Goal: Go to known website: Access a specific website the user already knows

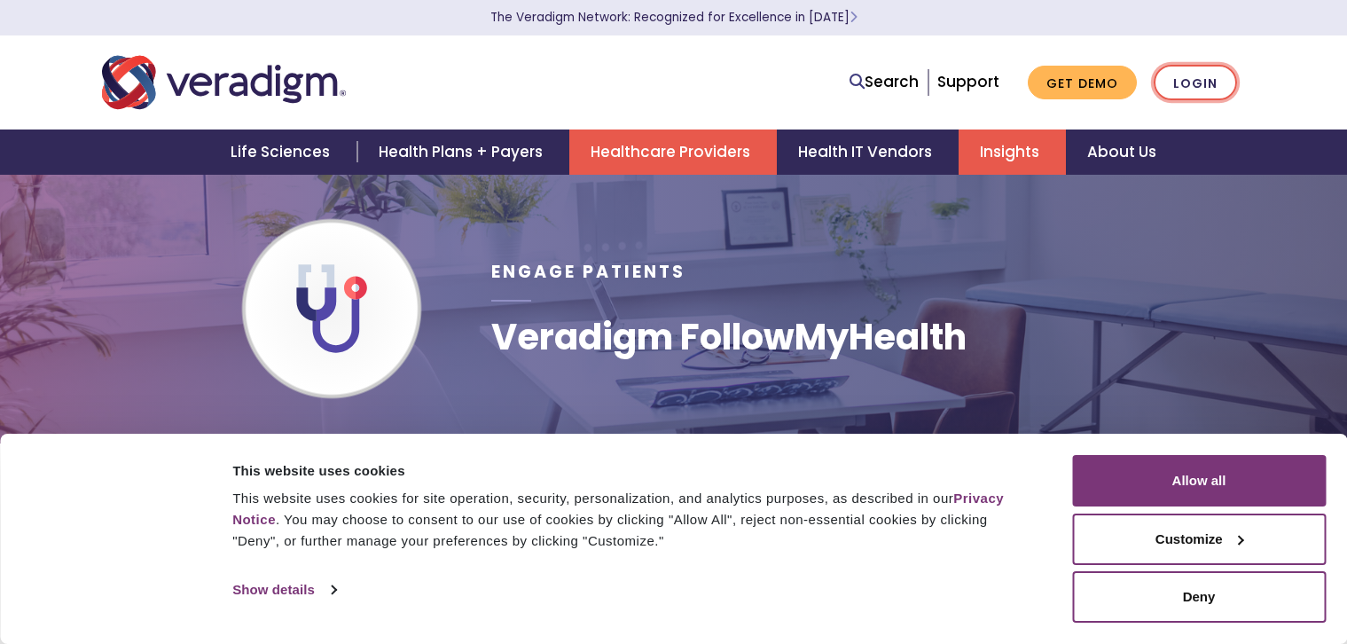
click at [1188, 83] on link "Login" at bounding box center [1195, 83] width 83 height 36
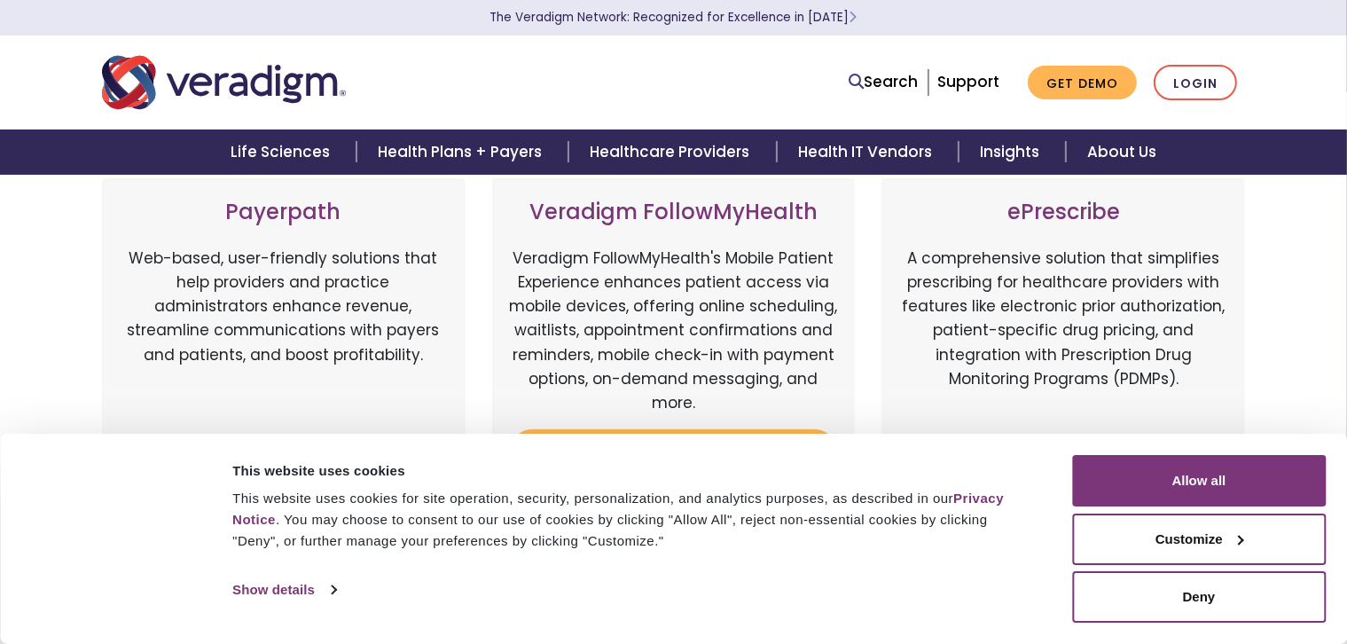
scroll to position [187, 0]
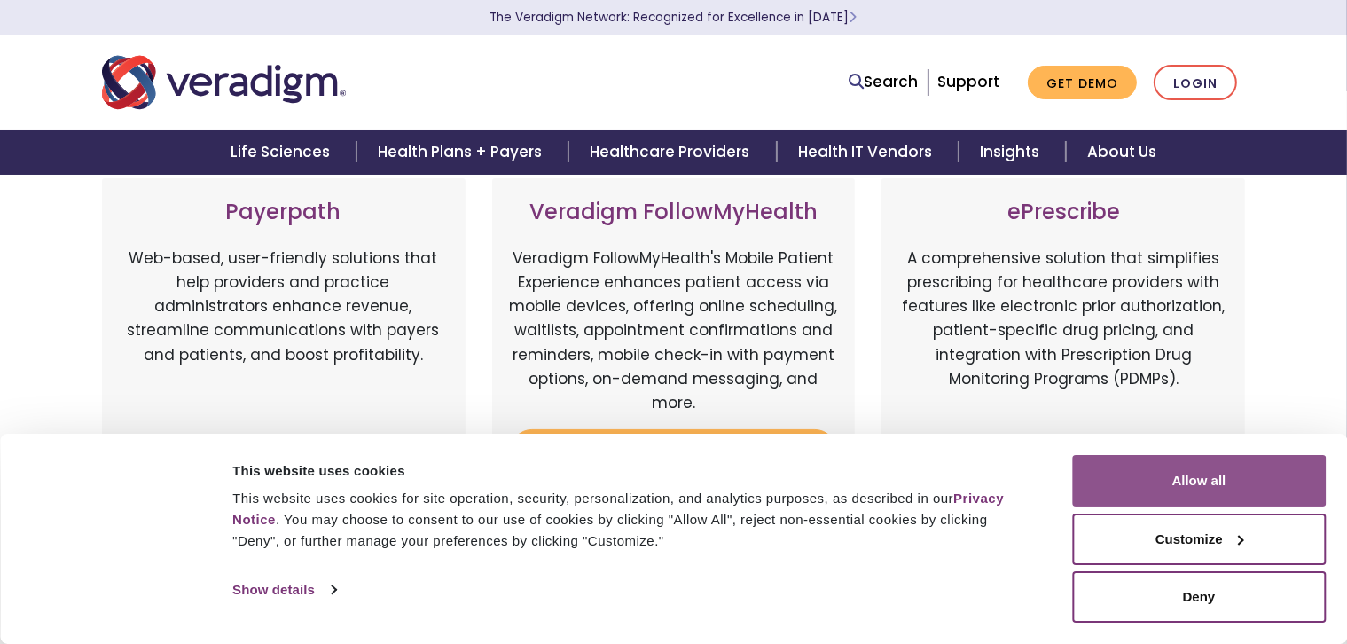
click at [1211, 481] on button "Allow all" at bounding box center [1199, 480] width 254 height 51
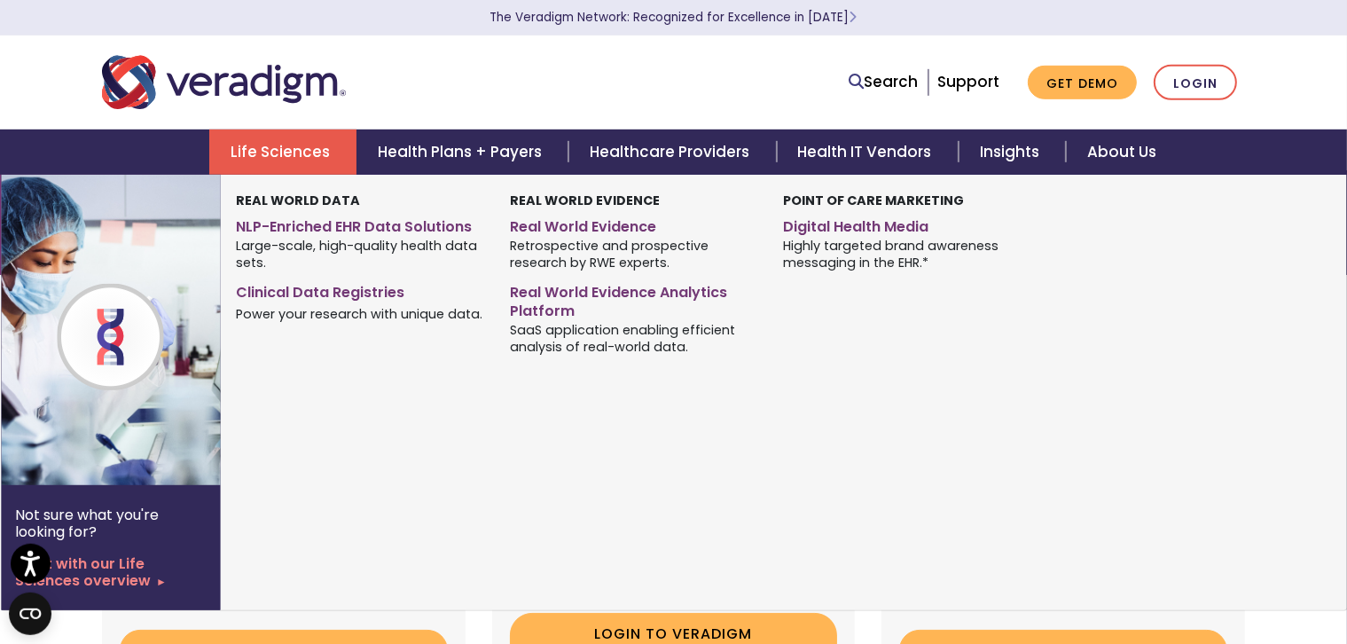
scroll to position [0, 0]
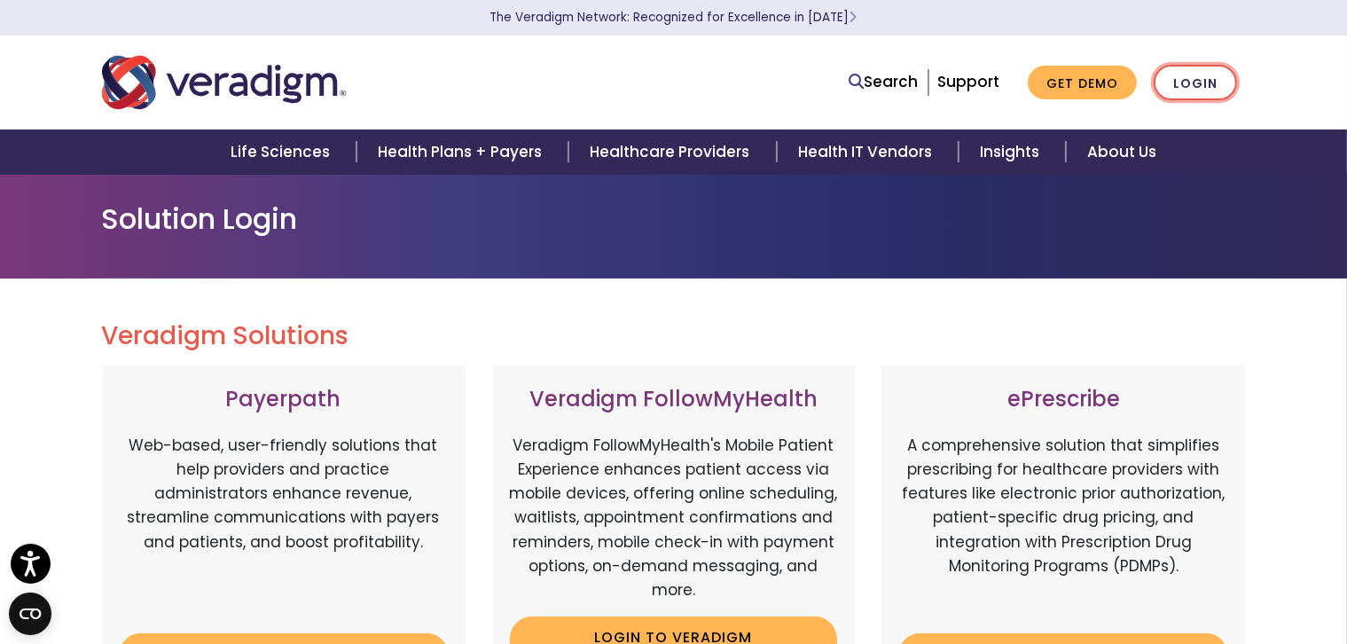
click at [1198, 83] on link "Login" at bounding box center [1195, 83] width 83 height 36
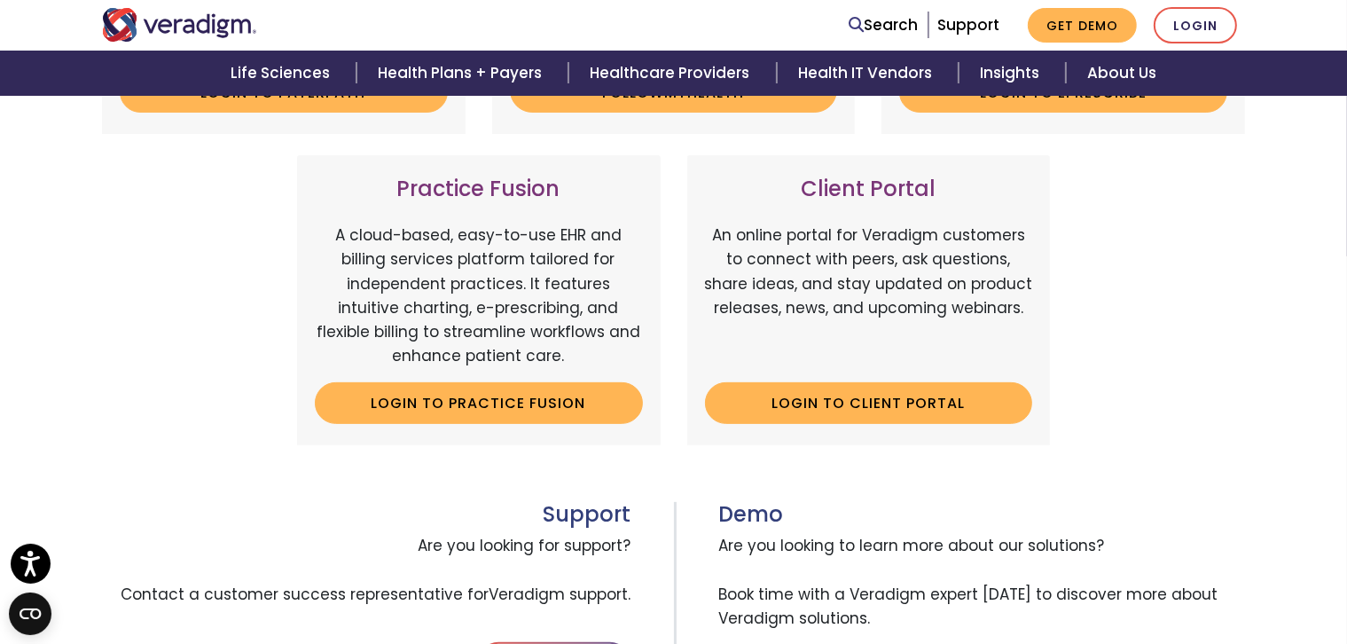
scroll to position [655, 0]
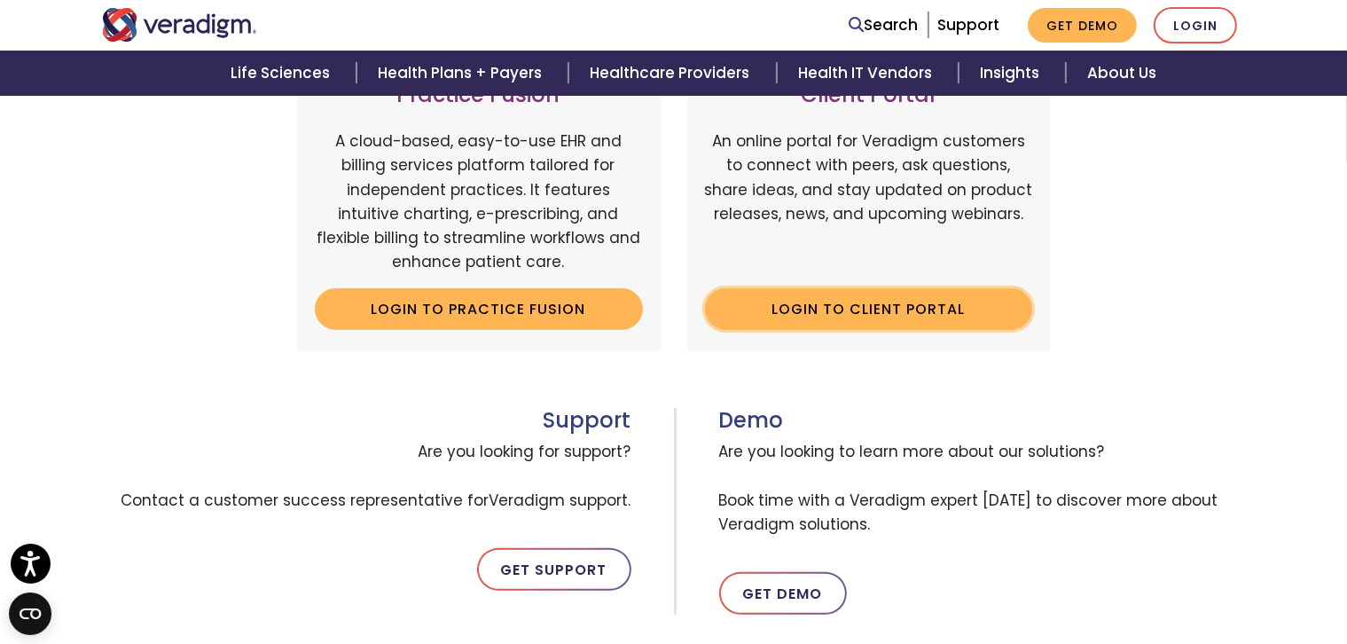
click at [853, 305] on link "Login to Client Portal" at bounding box center [869, 308] width 328 height 41
